Goal: Task Accomplishment & Management: Manage account settings

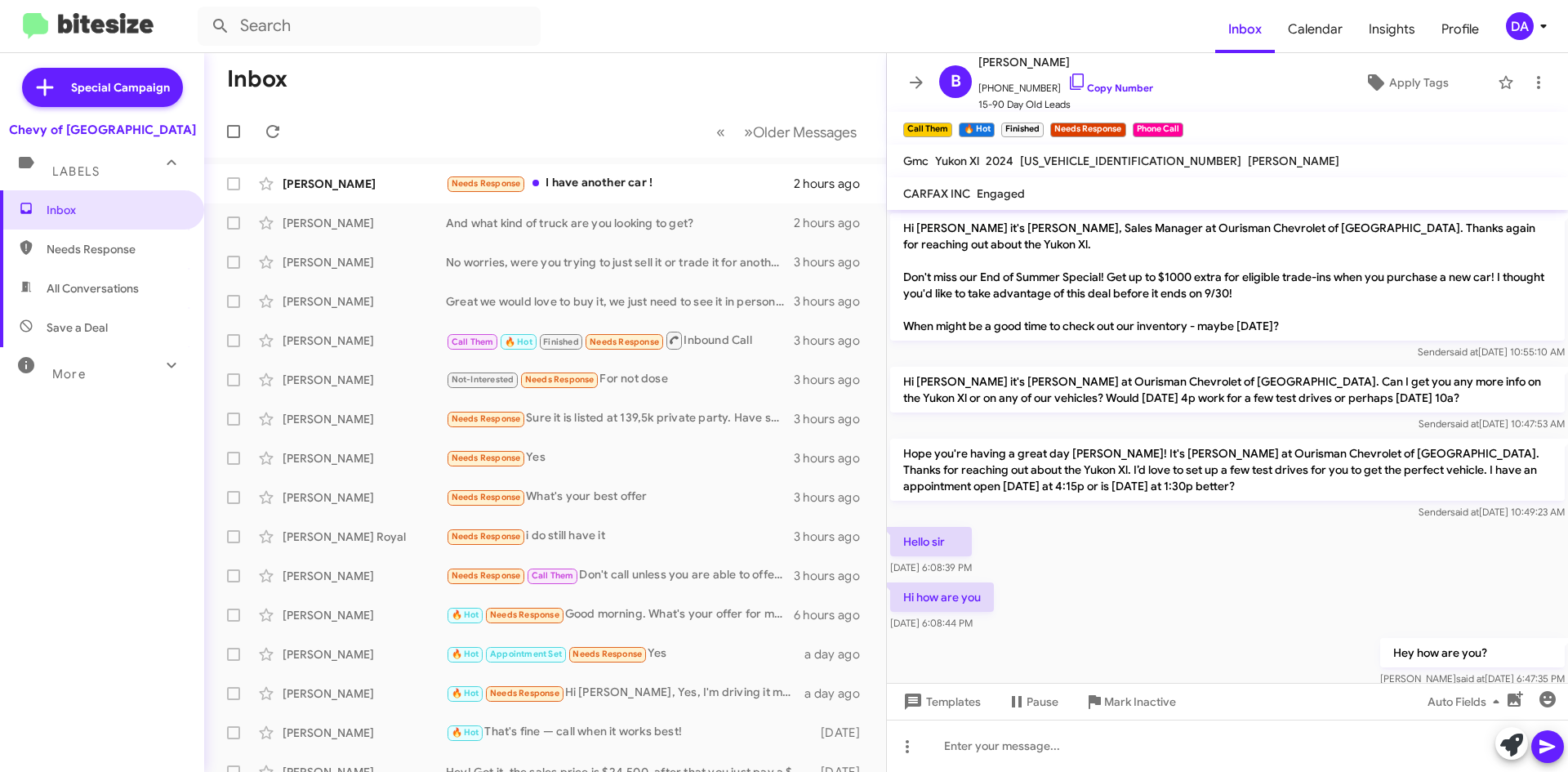
scroll to position [637, 0]
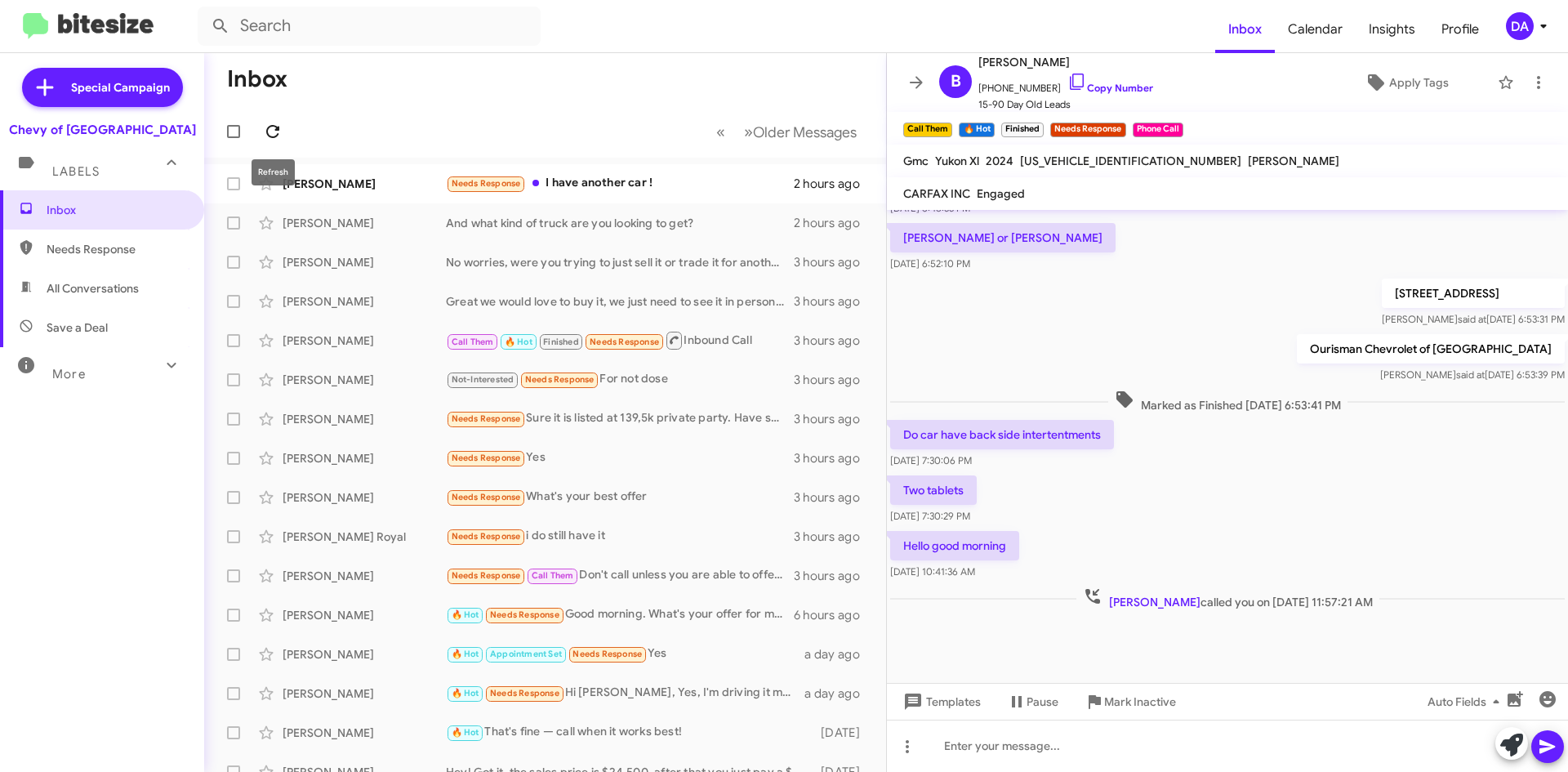
click at [272, 121] on icon at bounding box center [272, 131] width 19 height 19
click at [1038, 34] on form at bounding box center [707, 26] width 1018 height 40
click at [279, 128] on icon at bounding box center [272, 132] width 13 height 13
click at [312, 123] on mat-toolbar-row "« Previous » Next Older Messages" at bounding box center [545, 131] width 682 height 52
drag, startPoint x: 226, startPoint y: 65, endPoint x: 868, endPoint y: 139, distance: 646.3
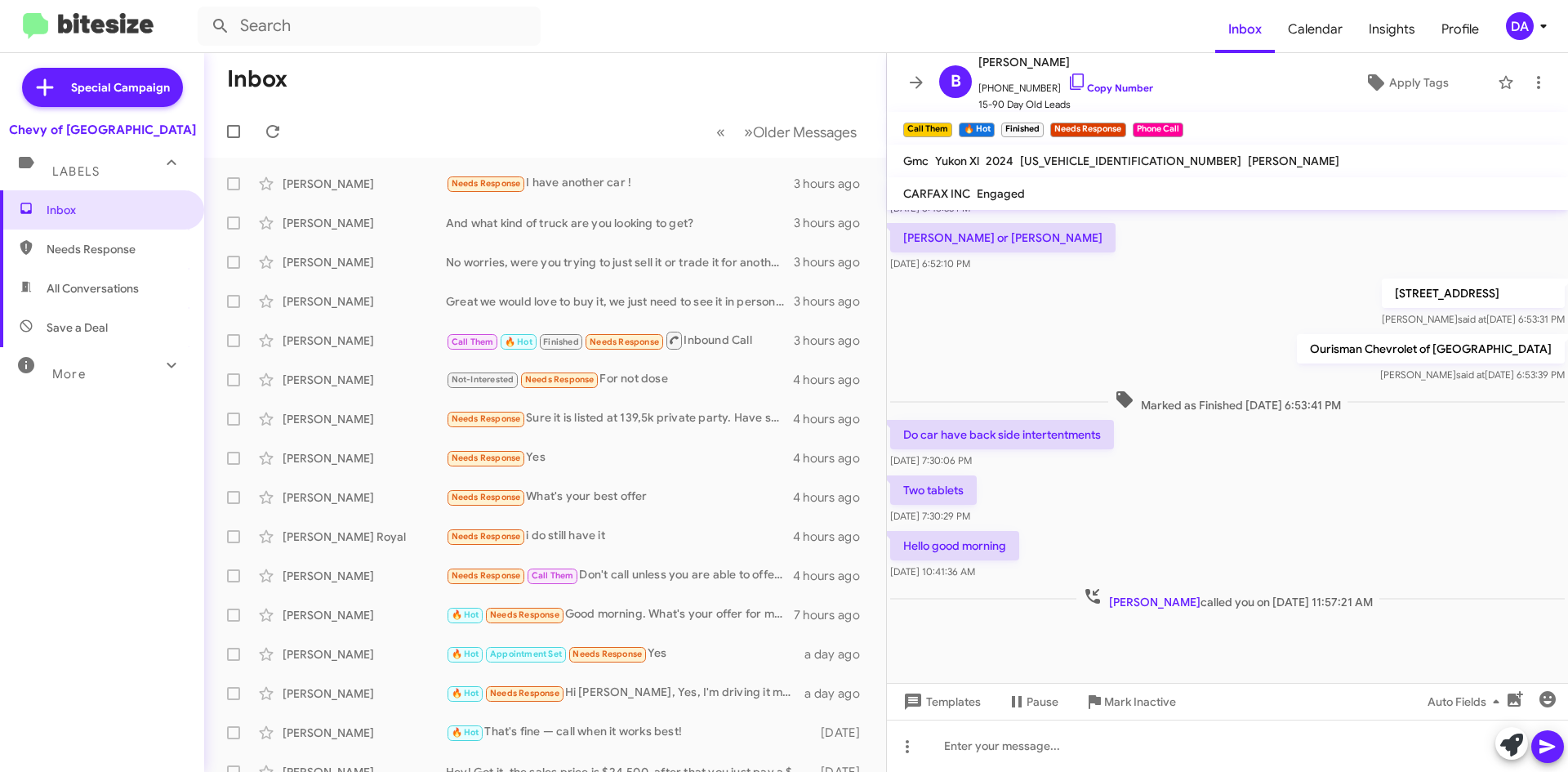
click at [868, 139] on mat-toolbar "Inbox « Previous » Next Older Messages" at bounding box center [545, 106] width 682 height 105
click at [859, 134] on div "« Previous » Next Older Messages" at bounding box center [786, 132] width 172 height 33
drag, startPoint x: 163, startPoint y: 124, endPoint x: 18, endPoint y: 137, distance: 145.6
click at [18, 137] on div "Chevy of [GEOGRAPHIC_DATA]" at bounding box center [102, 126] width 204 height 23
click at [21, 133] on div "Chevy of [GEOGRAPHIC_DATA]" at bounding box center [102, 126] width 204 height 23
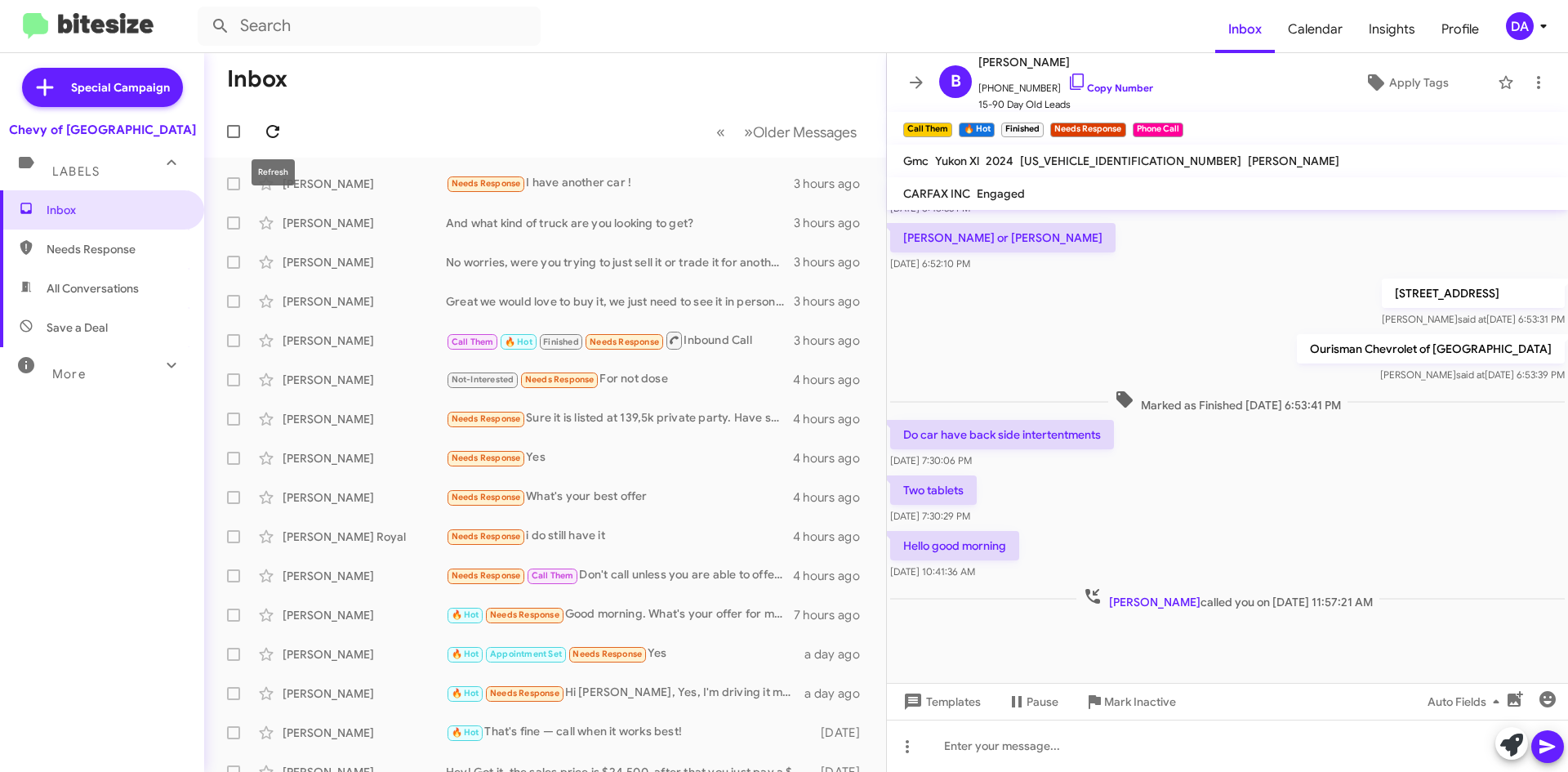
click at [266, 135] on icon at bounding box center [272, 131] width 19 height 19
click at [267, 130] on icon at bounding box center [272, 132] width 13 height 13
drag, startPoint x: 225, startPoint y: 76, endPoint x: 497, endPoint y: 77, distance: 272.0
click at [497, 77] on mat-toolbar-row "Inbox" at bounding box center [545, 79] width 682 height 52
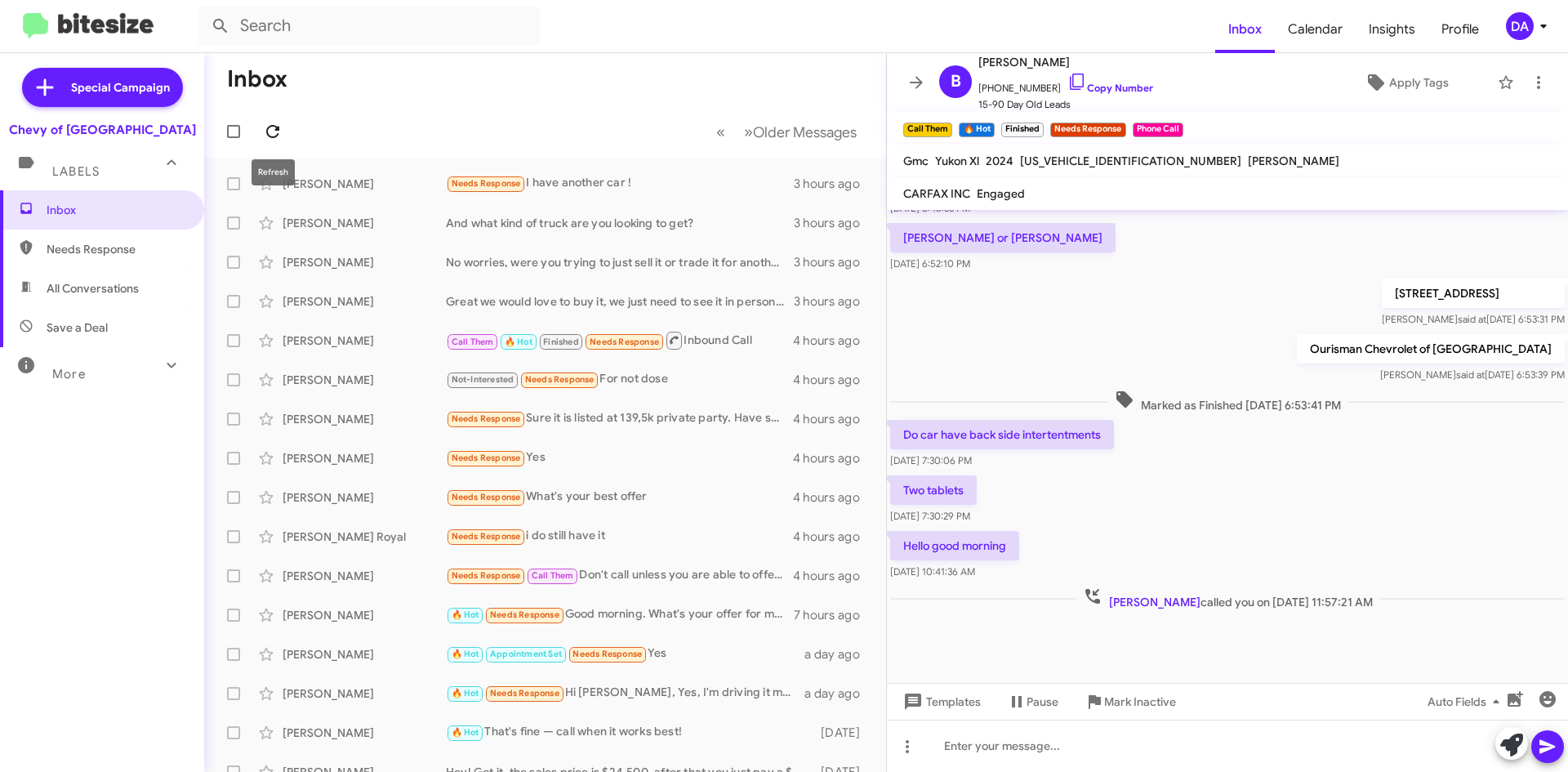
click at [259, 128] on span at bounding box center [272, 131] width 32 height 19
click at [271, 128] on icon at bounding box center [272, 131] width 19 height 19
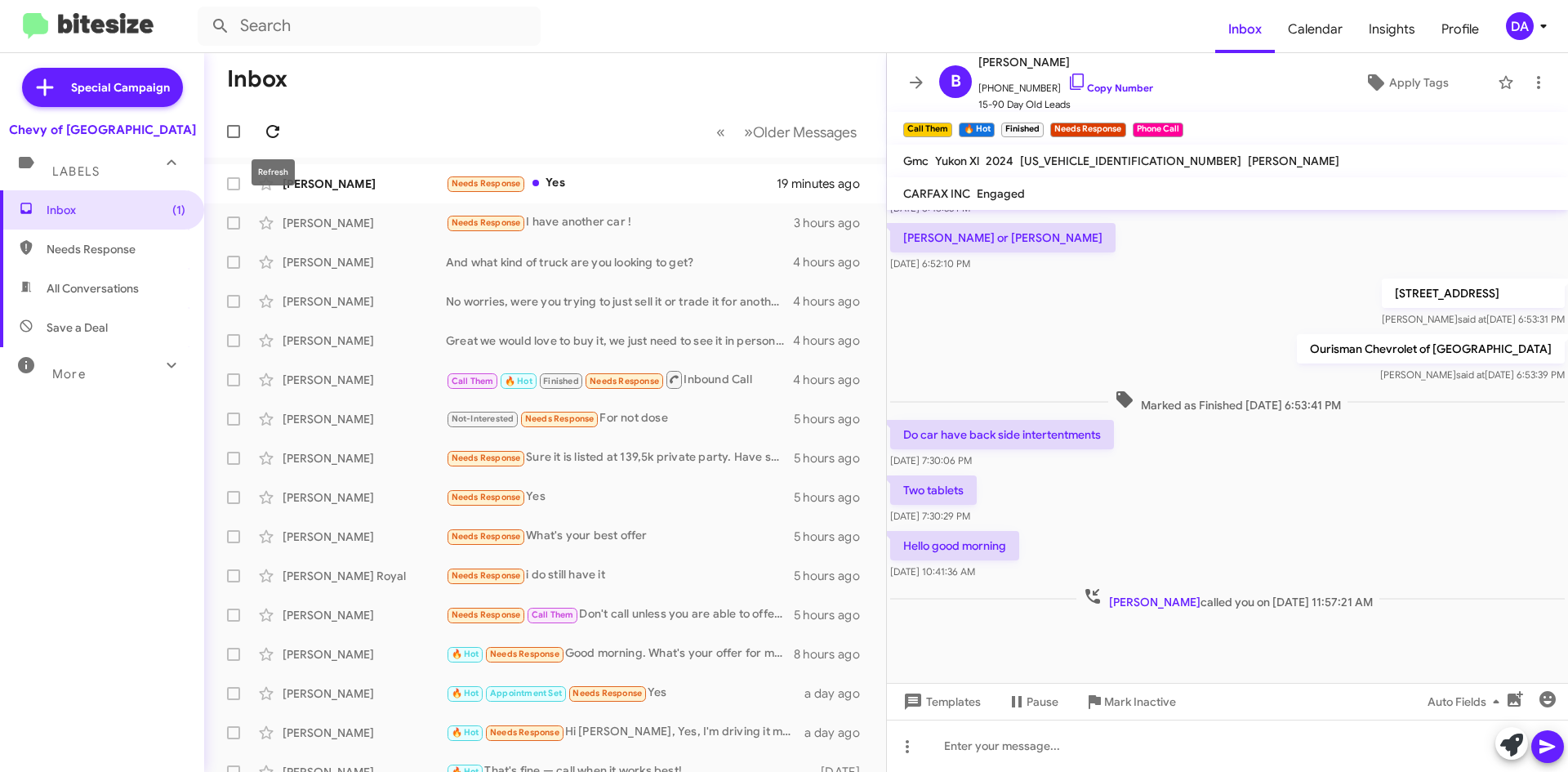
click at [278, 133] on icon at bounding box center [272, 131] width 19 height 19
click at [612, 186] on div "Needs Response Yes" at bounding box center [627, 183] width 362 height 18
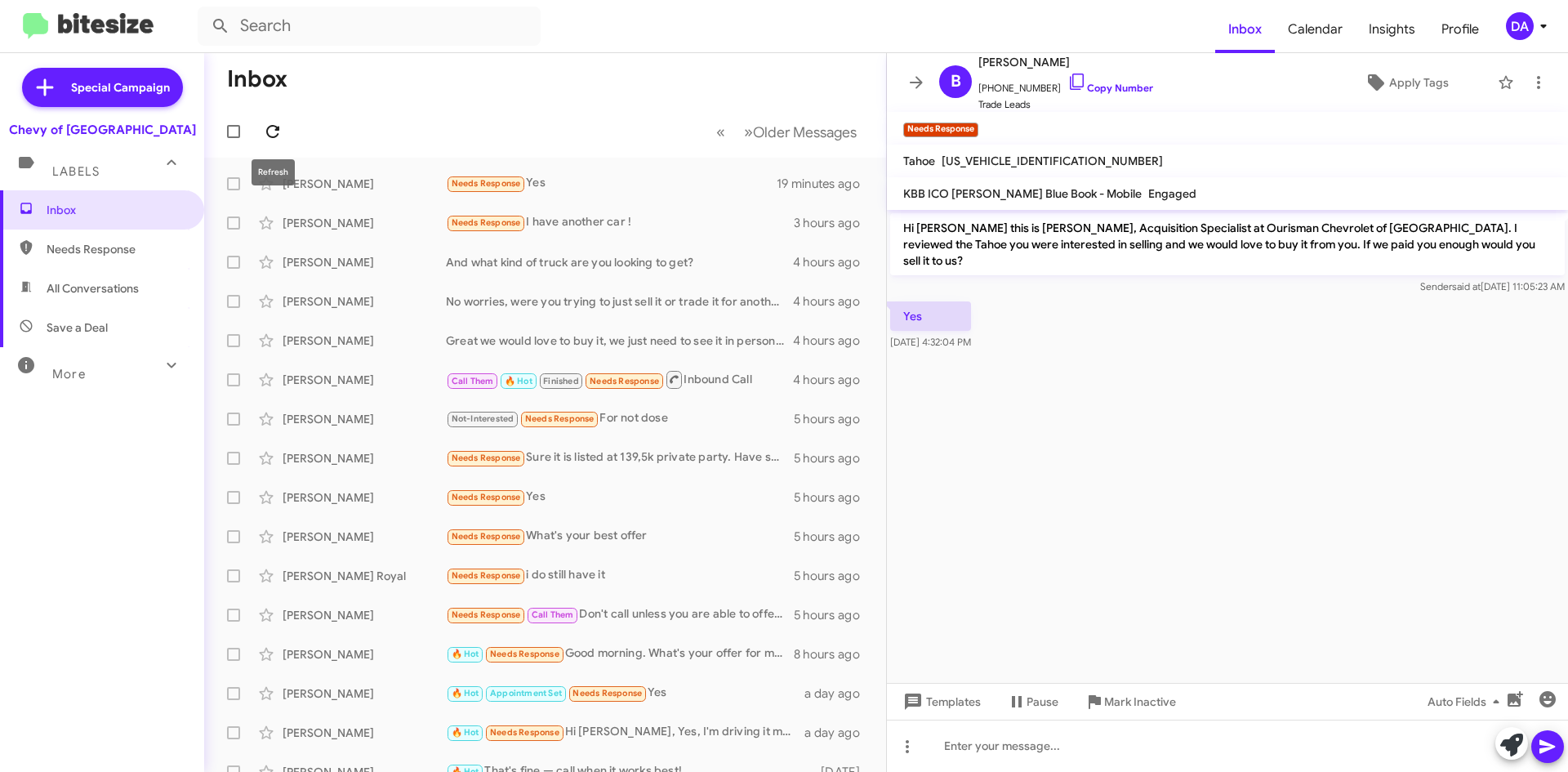
click at [268, 127] on icon at bounding box center [272, 131] width 19 height 19
